Goal: Information Seeking & Learning: Learn about a topic

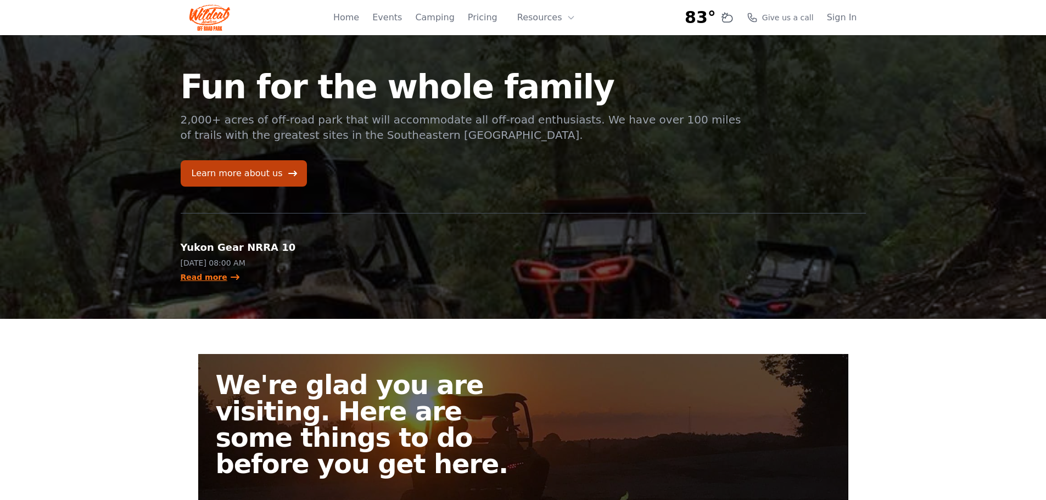
click at [204, 277] on link "Read more" at bounding box center [211, 277] width 60 height 11
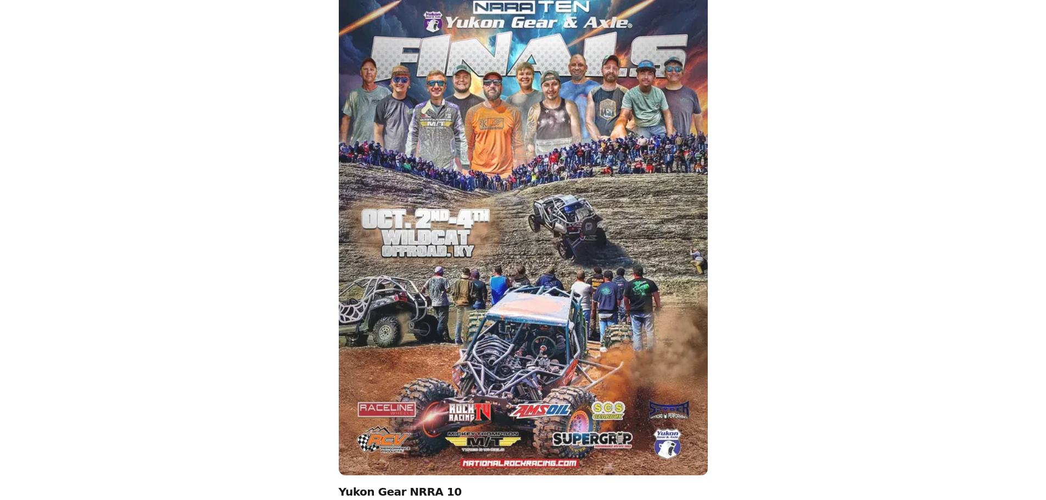
scroll to position [714, 0]
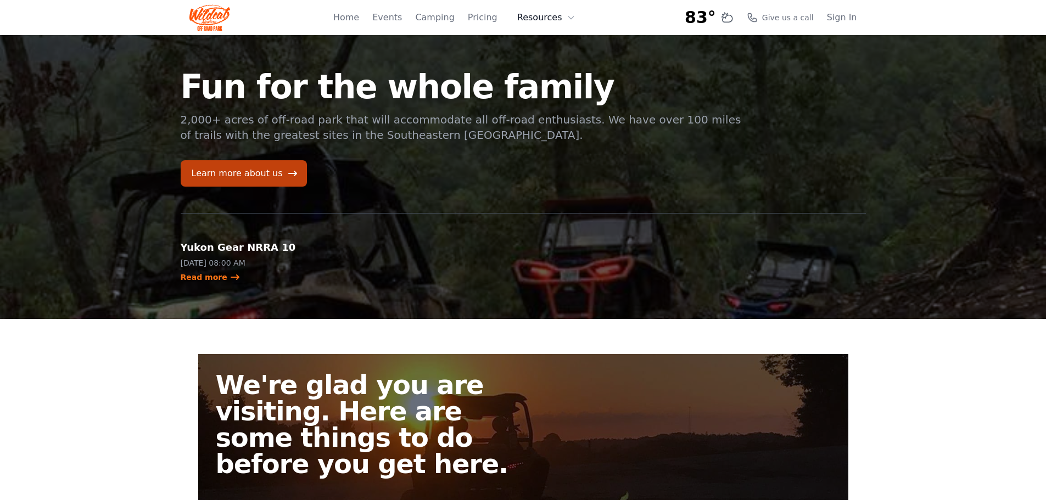
click at [569, 16] on icon at bounding box center [571, 17] width 5 height 3
click at [482, 17] on link "Pricing" at bounding box center [483, 17] width 30 height 13
click at [391, 22] on link "Events" at bounding box center [387, 17] width 30 height 13
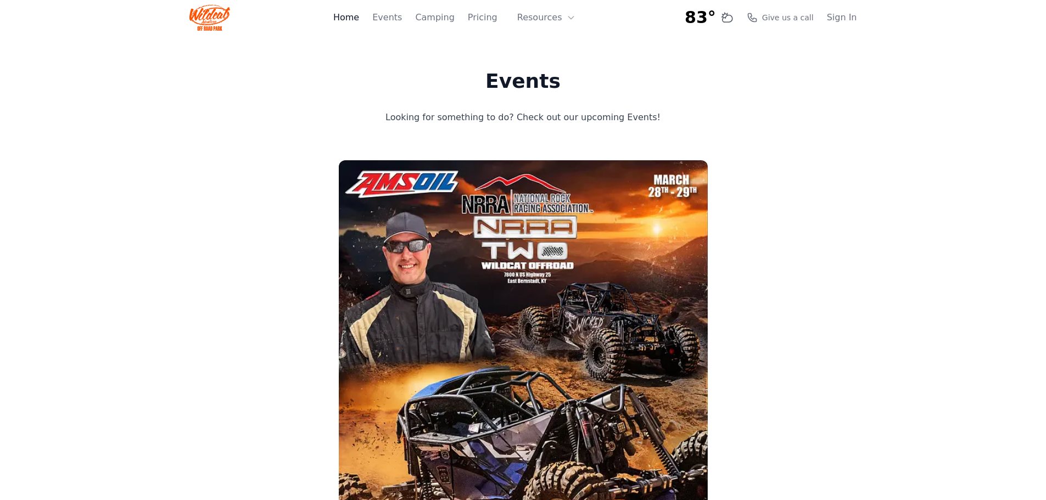
click at [359, 15] on link "Home" at bounding box center [346, 17] width 26 height 13
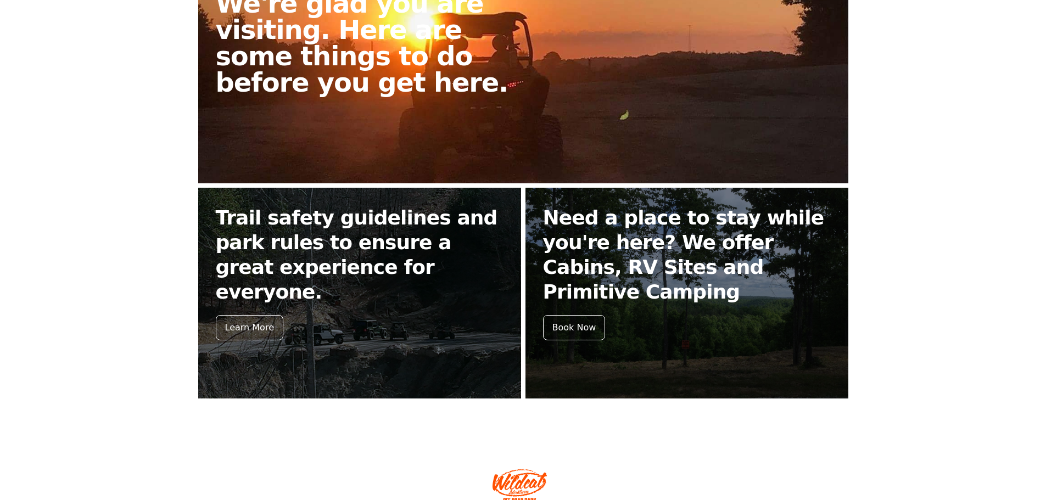
scroll to position [434, 0]
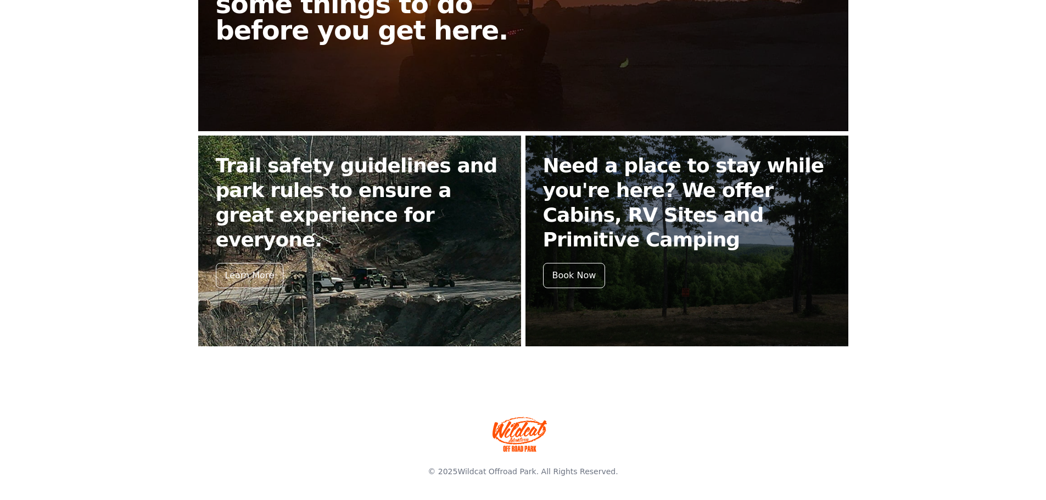
click at [330, 250] on link "Trail safety guidelines and park rules to ensure a great experience for everyon…" at bounding box center [359, 241] width 323 height 211
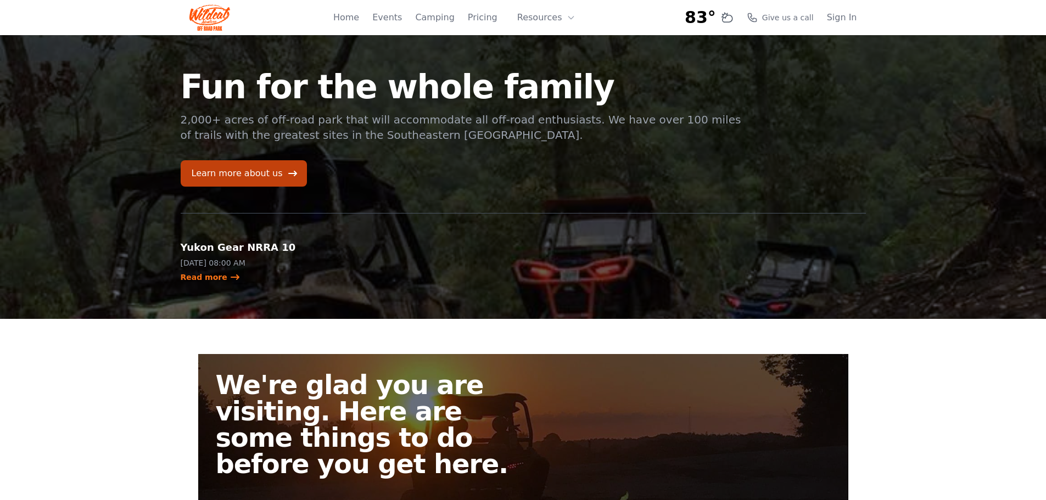
scroll to position [434, 0]
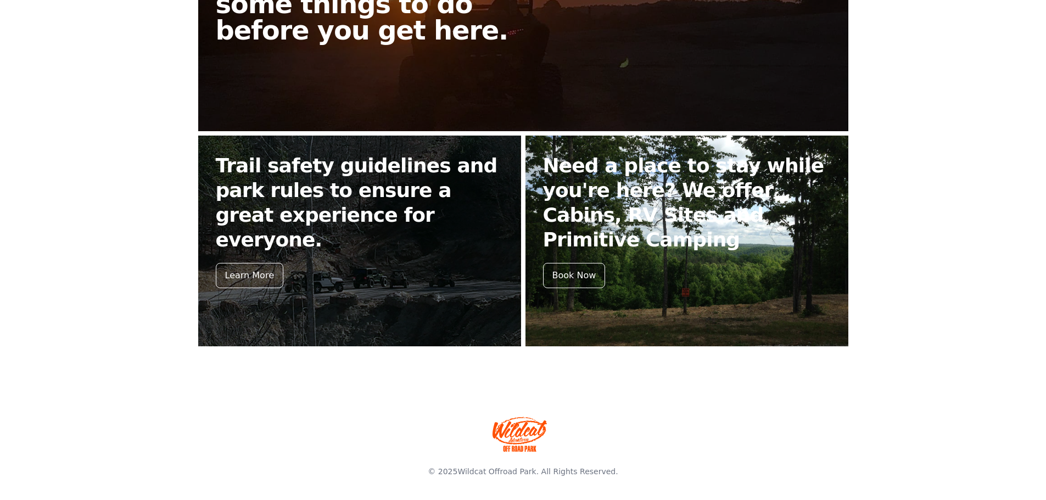
click at [627, 249] on h2 "Need a place to stay while you're here? We offer Cabins, RV Sites and Primitive…" at bounding box center [687, 202] width 288 height 99
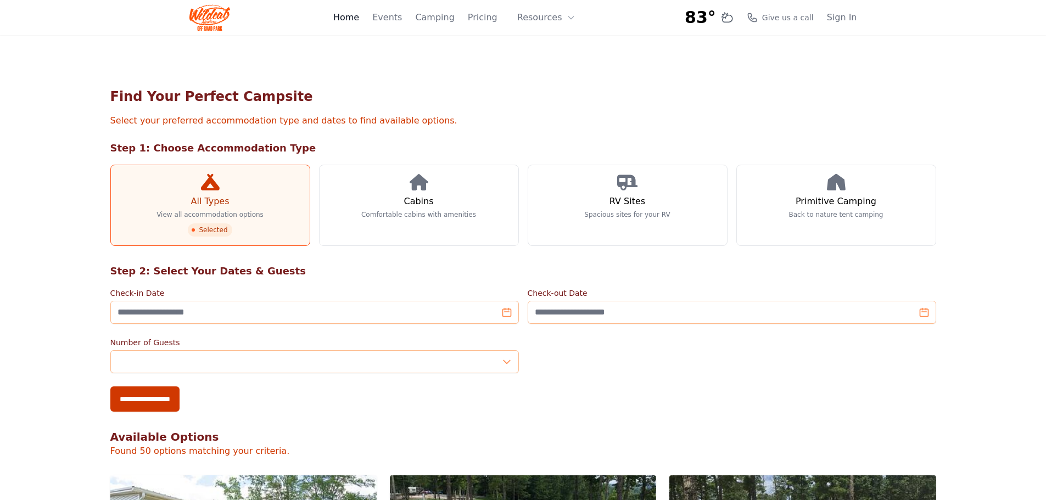
click at [359, 20] on link "Home" at bounding box center [346, 17] width 26 height 13
